Goal: Navigation & Orientation: Find specific page/section

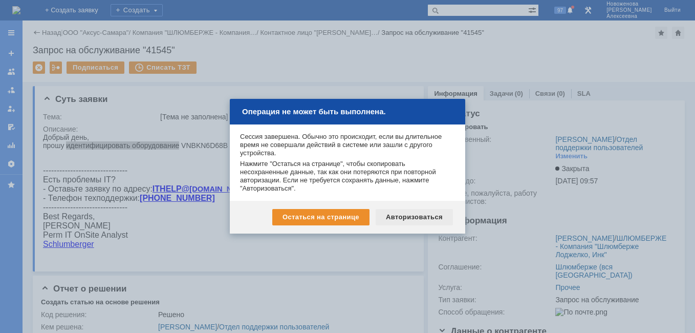
click at [402, 217] on div "Авторизоваться" at bounding box center [414, 217] width 77 height 16
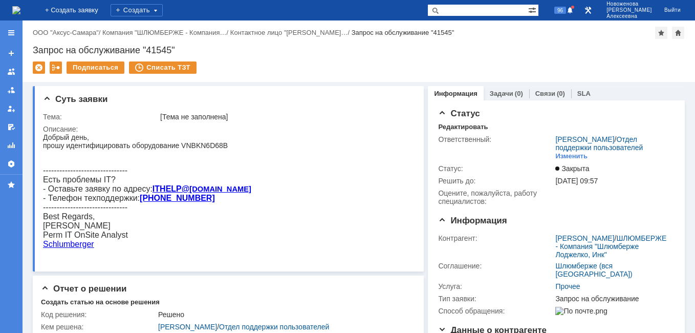
click at [20, 12] on img at bounding box center [16, 10] width 8 height 8
